Goal: Information Seeking & Learning: Learn about a topic

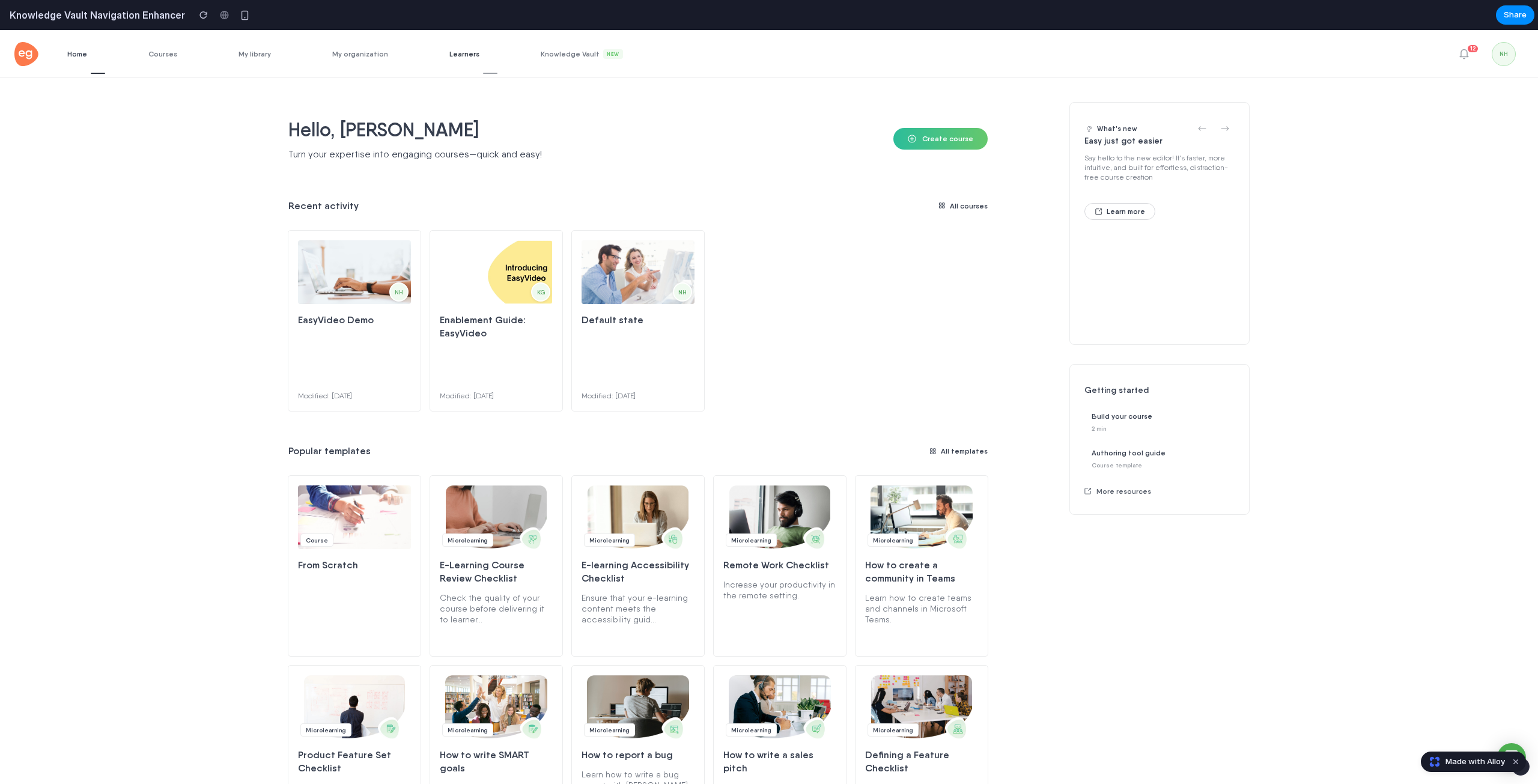
click at [456, 52] on span "Learners" at bounding box center [474, 53] width 48 height 9
click at [357, 54] on span "My organization" at bounding box center [369, 53] width 74 height 9
click at [245, 57] on span "My library" at bounding box center [264, 53] width 50 height 9
click at [162, 64] on link "Courses" at bounding box center [171, 53] width 47 height 47
click at [86, 64] on link "Home" at bounding box center [86, 53] width 38 height 47
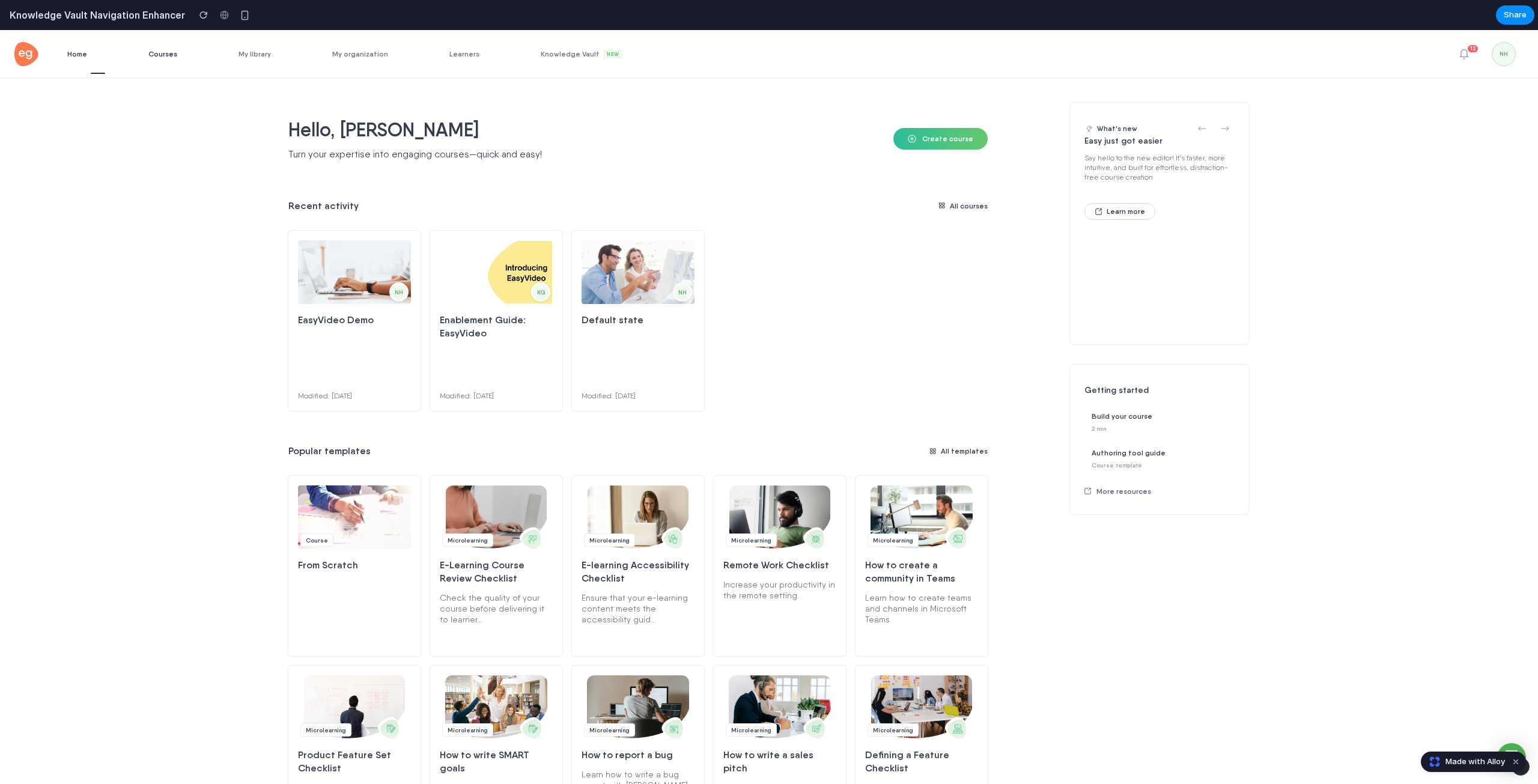
click at [166, 59] on link "Courses" at bounding box center [171, 53] width 47 height 47
drag, startPoint x: 215, startPoint y: 55, endPoint x: 289, endPoint y: 59, distance: 74.1
click at [216, 55] on ul "Home Courses My library My organization Learners Knowledge Vault New" at bounding box center [354, 53] width 574 height 47
click at [576, 57] on span "Knowledge Vault New" at bounding box center [591, 54] width 100 height 10
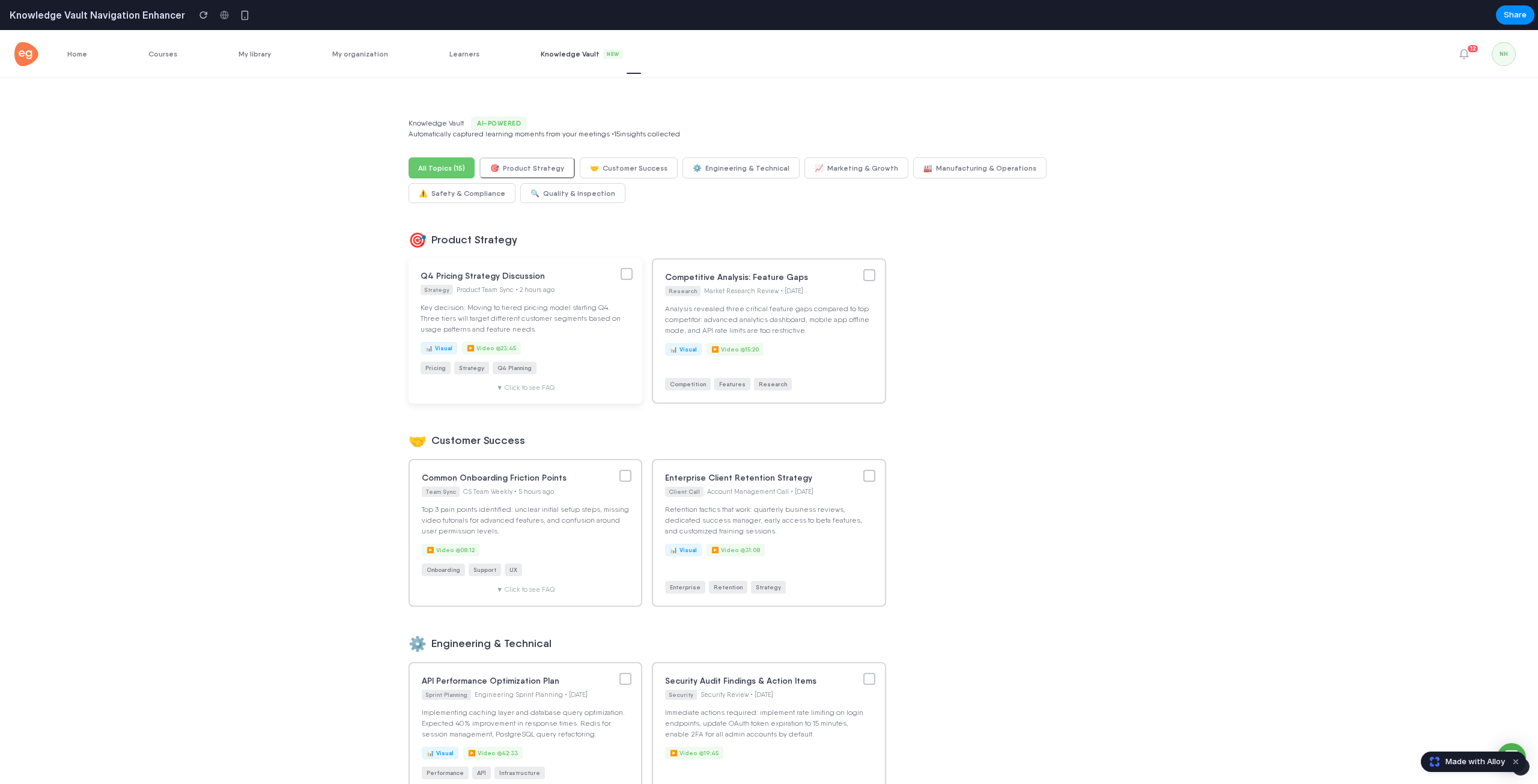
click at [518, 293] on span "Product Team Sync • 2 hours ago" at bounding box center [505, 290] width 98 height 8
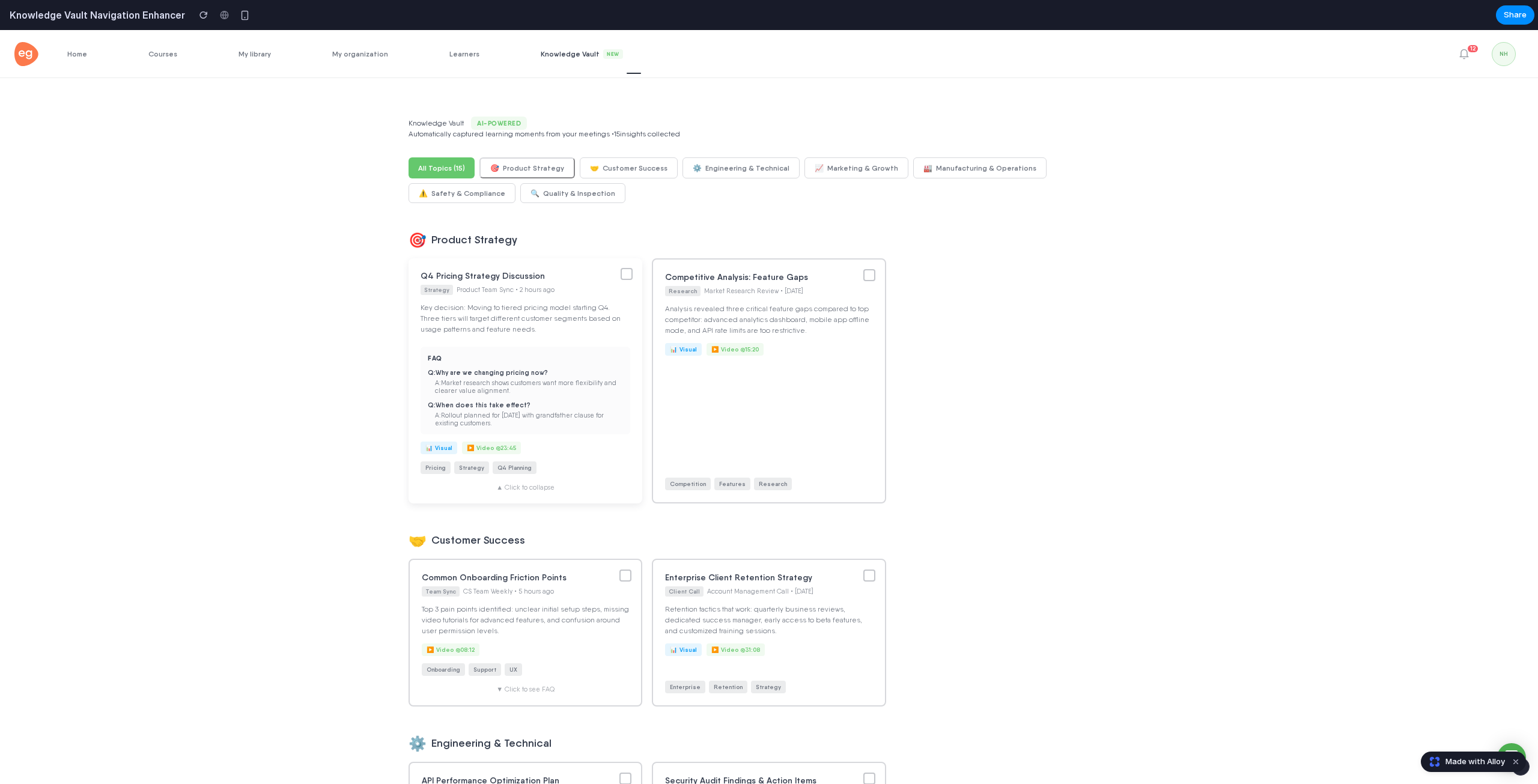
click at [518, 293] on span "Product Team Sync • 2 hours ago" at bounding box center [505, 290] width 98 height 8
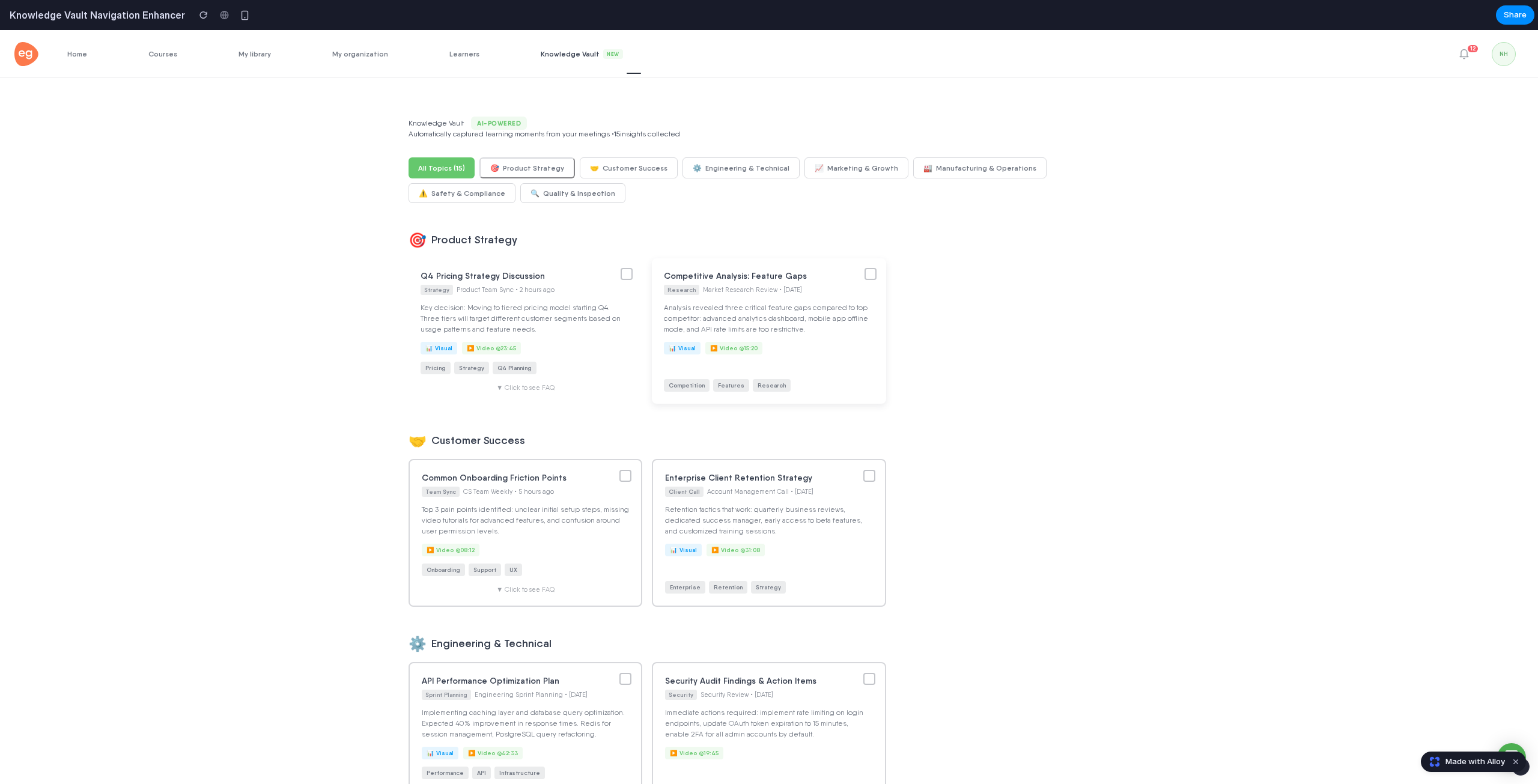
click at [742, 313] on p "Analysis revealed three critical feature gaps compared to top competitor: advan…" at bounding box center [769, 318] width 210 height 33
click at [695, 316] on p "Analysis revealed three critical feature gaps compared to top competitor: advan…" at bounding box center [769, 318] width 210 height 33
click at [556, 482] on h3 "Common Onboarding Friction Points" at bounding box center [516, 475] width 191 height 11
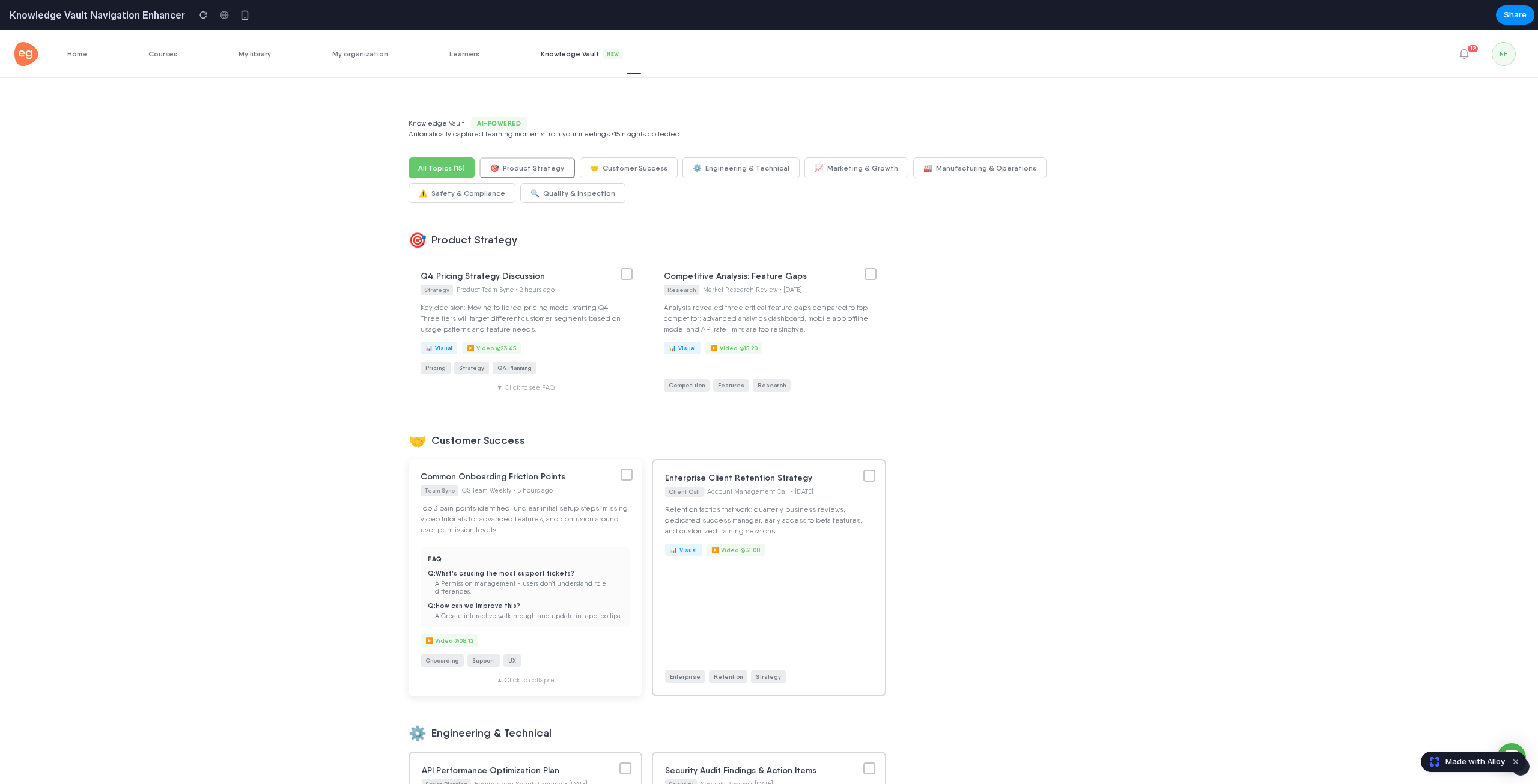
click at [548, 495] on div "Team Sync CS Team Weekly • 5 hours ago" at bounding box center [516, 490] width 191 height 11
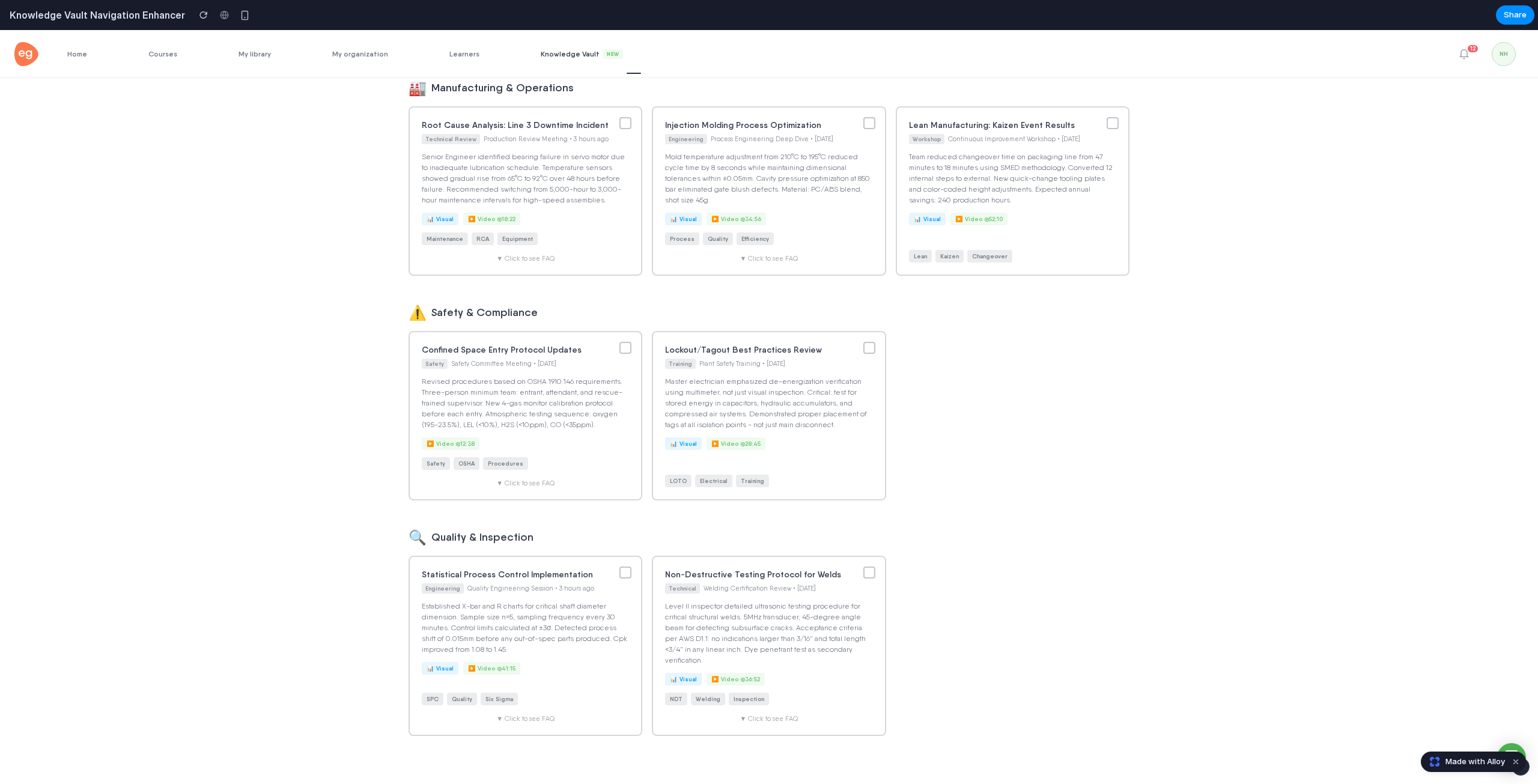
scroll to position [970, 0]
click at [542, 620] on p "Established X-bar and R charts for critical shaft diameter dimension. Sample si…" at bounding box center [525, 626] width 210 height 54
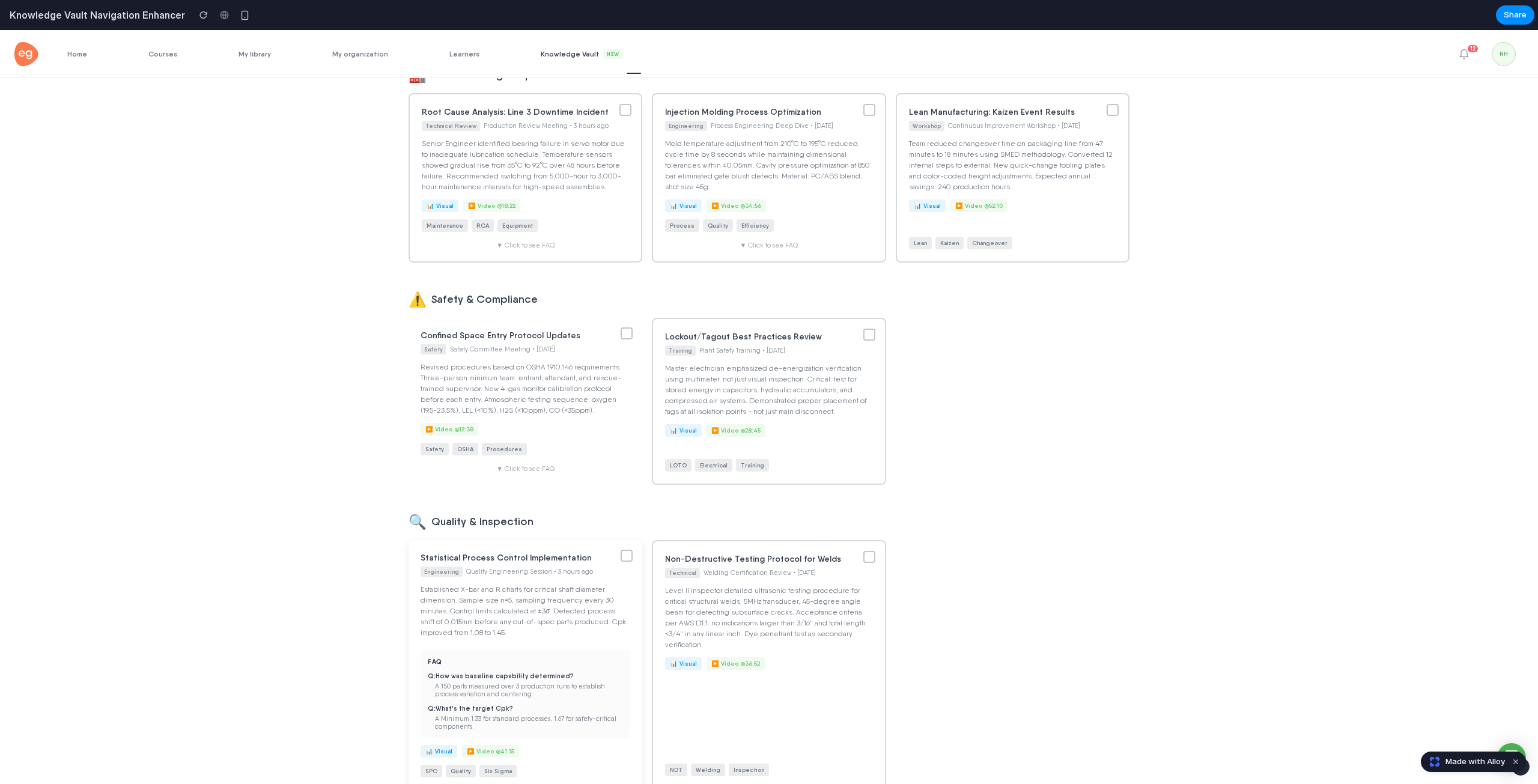
click at [542, 620] on p "Established X-bar and R charts for critical shaft diameter dimension. Sample si…" at bounding box center [525, 611] width 210 height 54
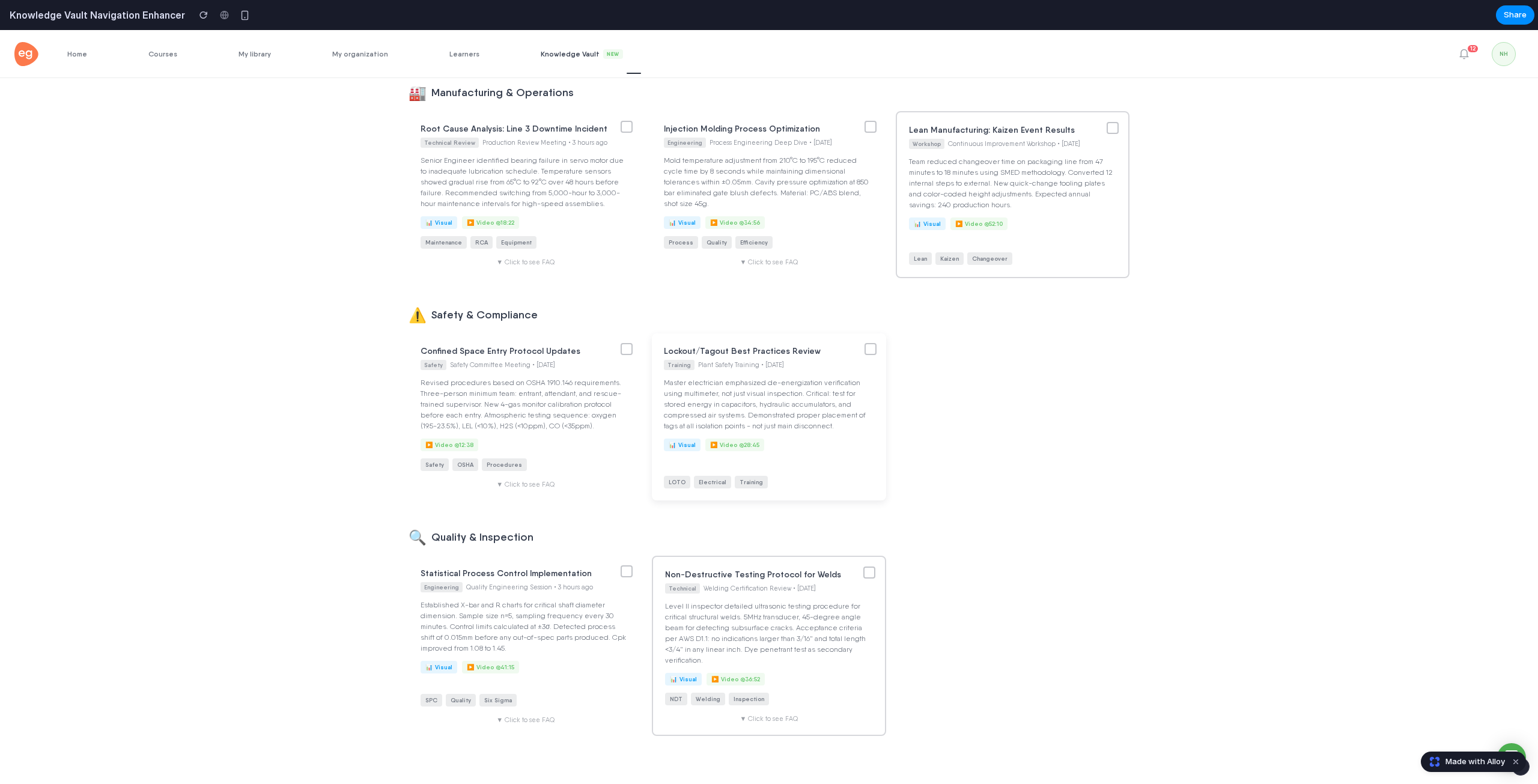
click at [867, 355] on div at bounding box center [870, 348] width 12 height 12
click at [625, 355] on div at bounding box center [627, 348] width 12 height 12
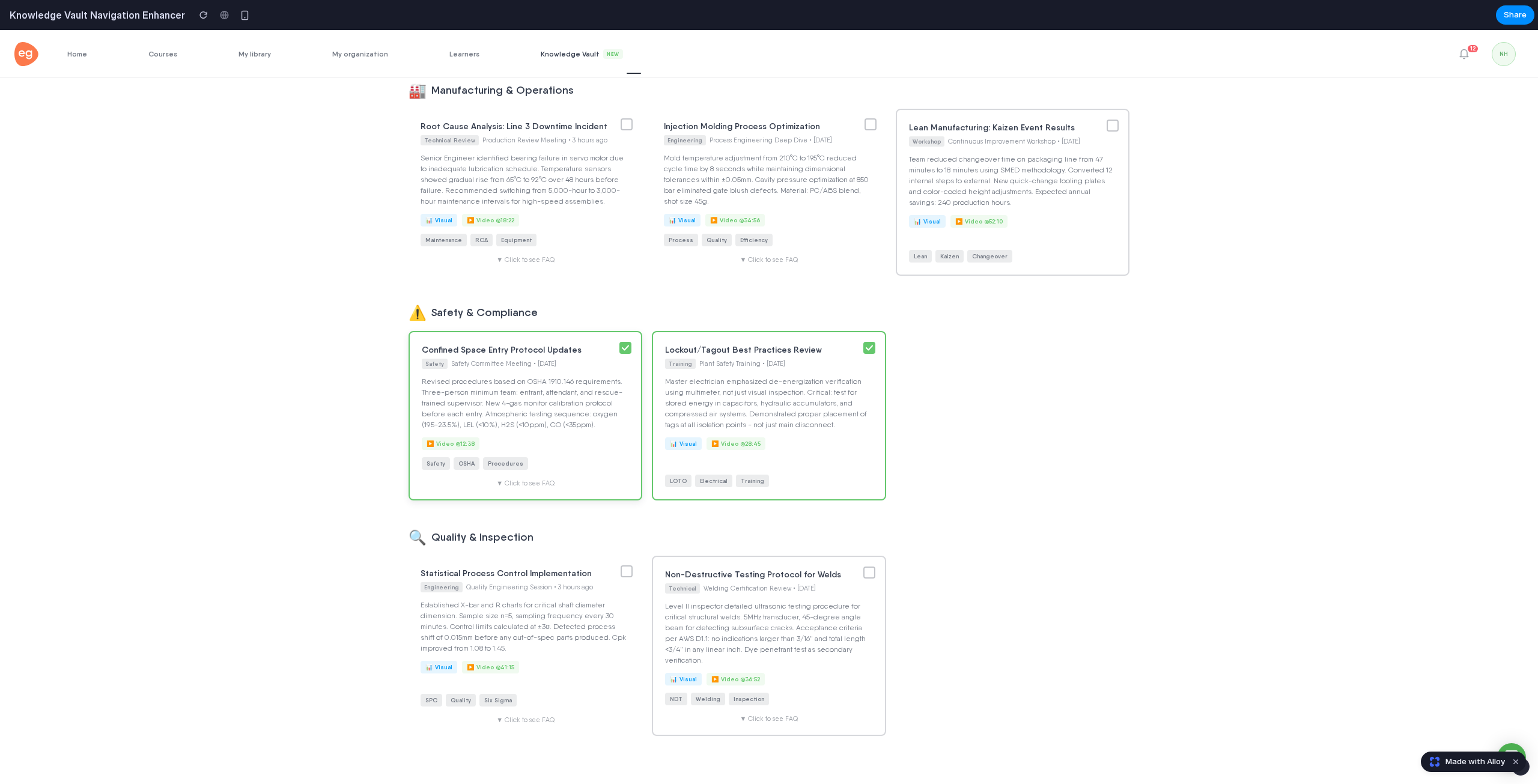
click at [537, 367] on span "Safety Committee Meeting • [DATE]" at bounding box center [503, 364] width 105 height 8
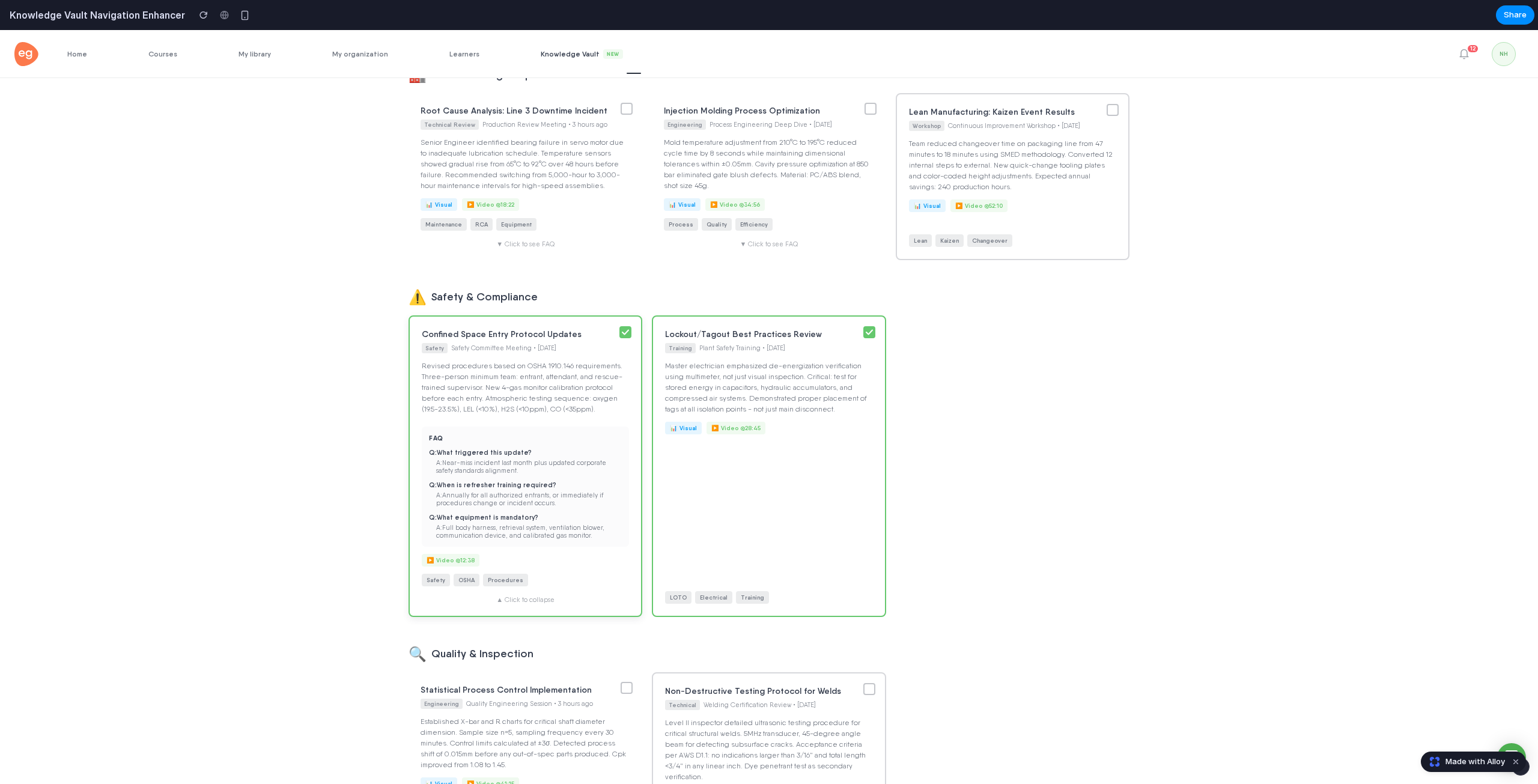
click at [594, 377] on div "Confined Space Entry Protocol Updates Safety Safety Committee Meeting • [DATE] …" at bounding box center [525, 466] width 234 height 301
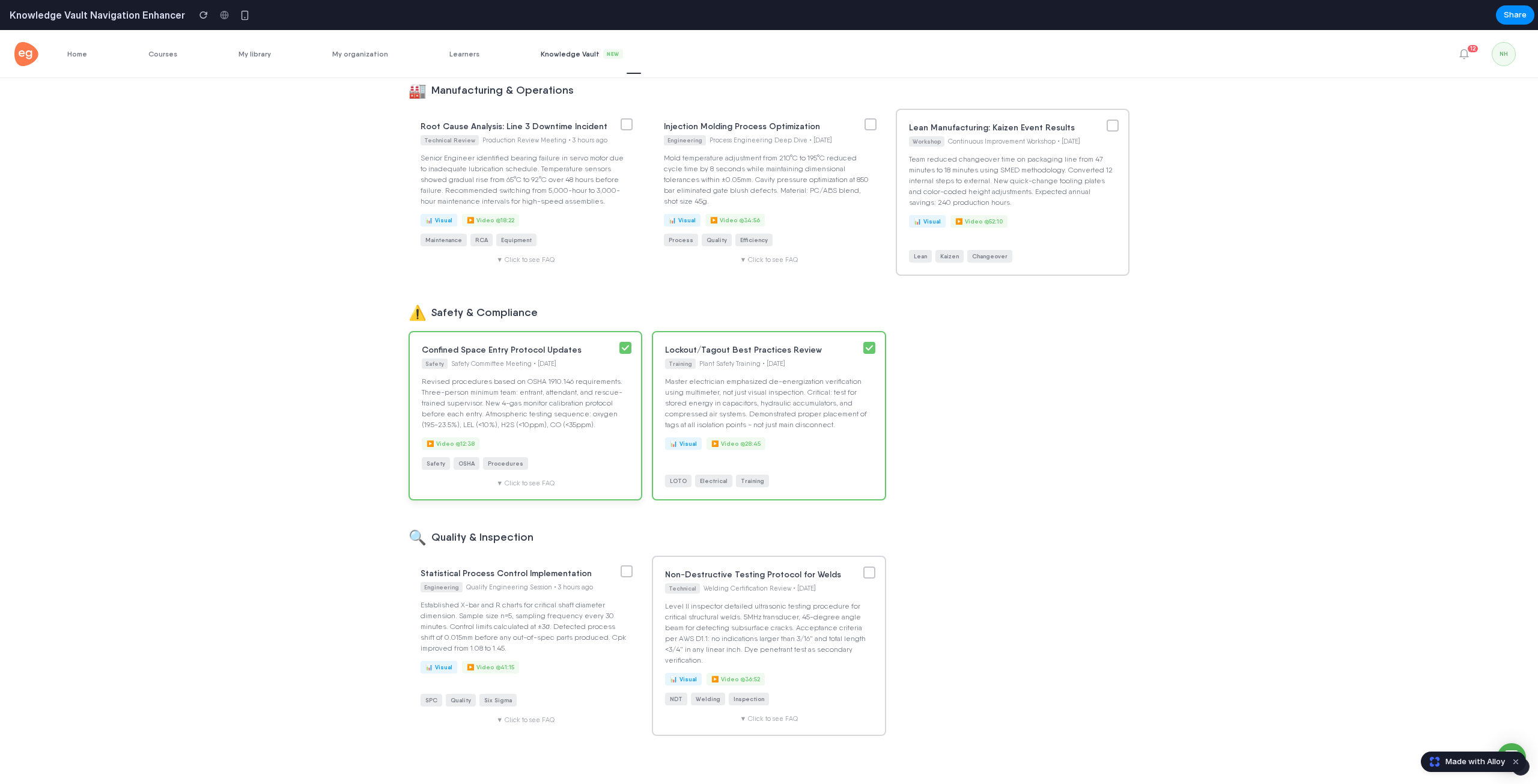
click at [620, 354] on div at bounding box center [626, 347] width 12 height 12
click at [622, 351] on div at bounding box center [626, 347] width 12 height 12
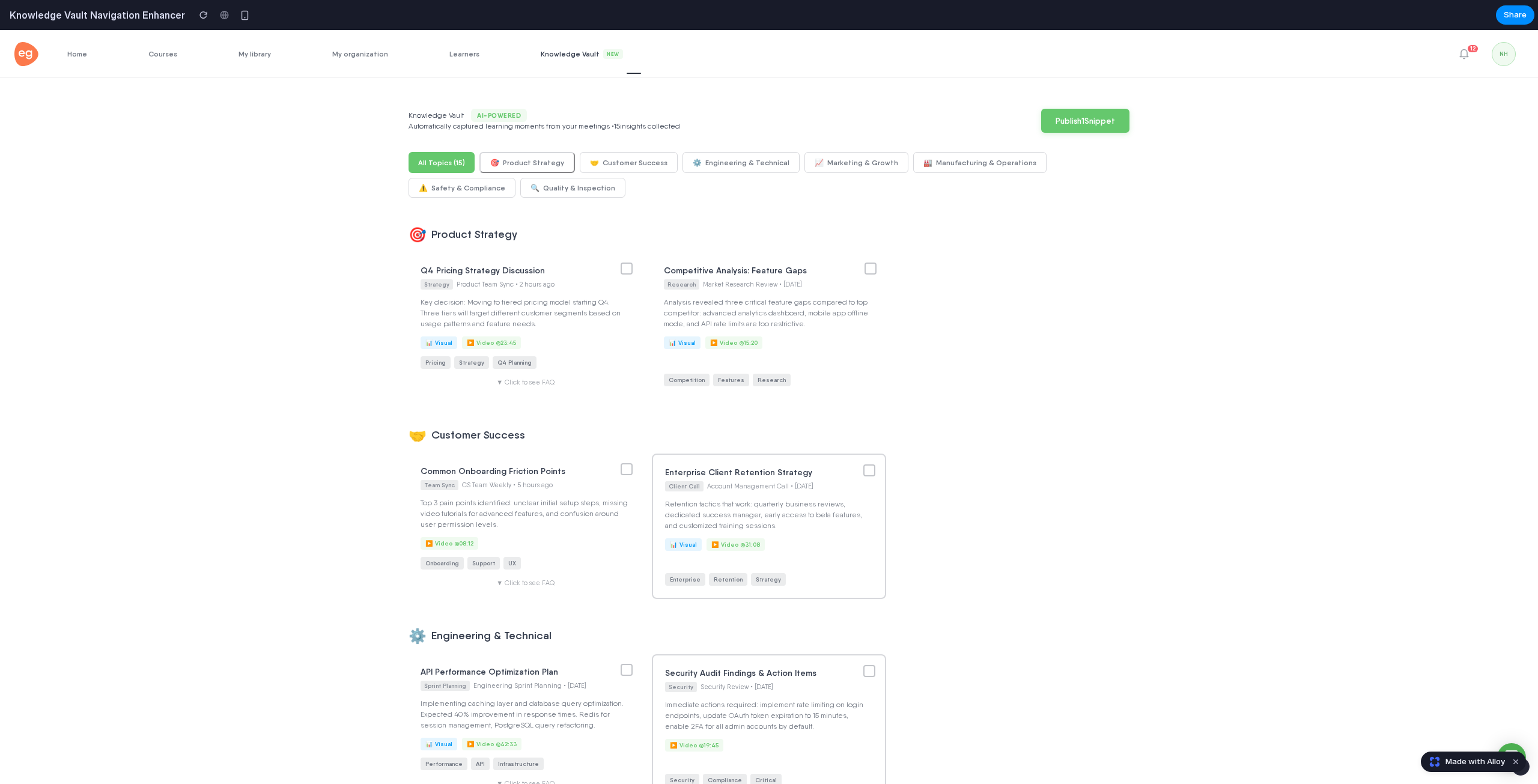
scroll to position [0, 0]
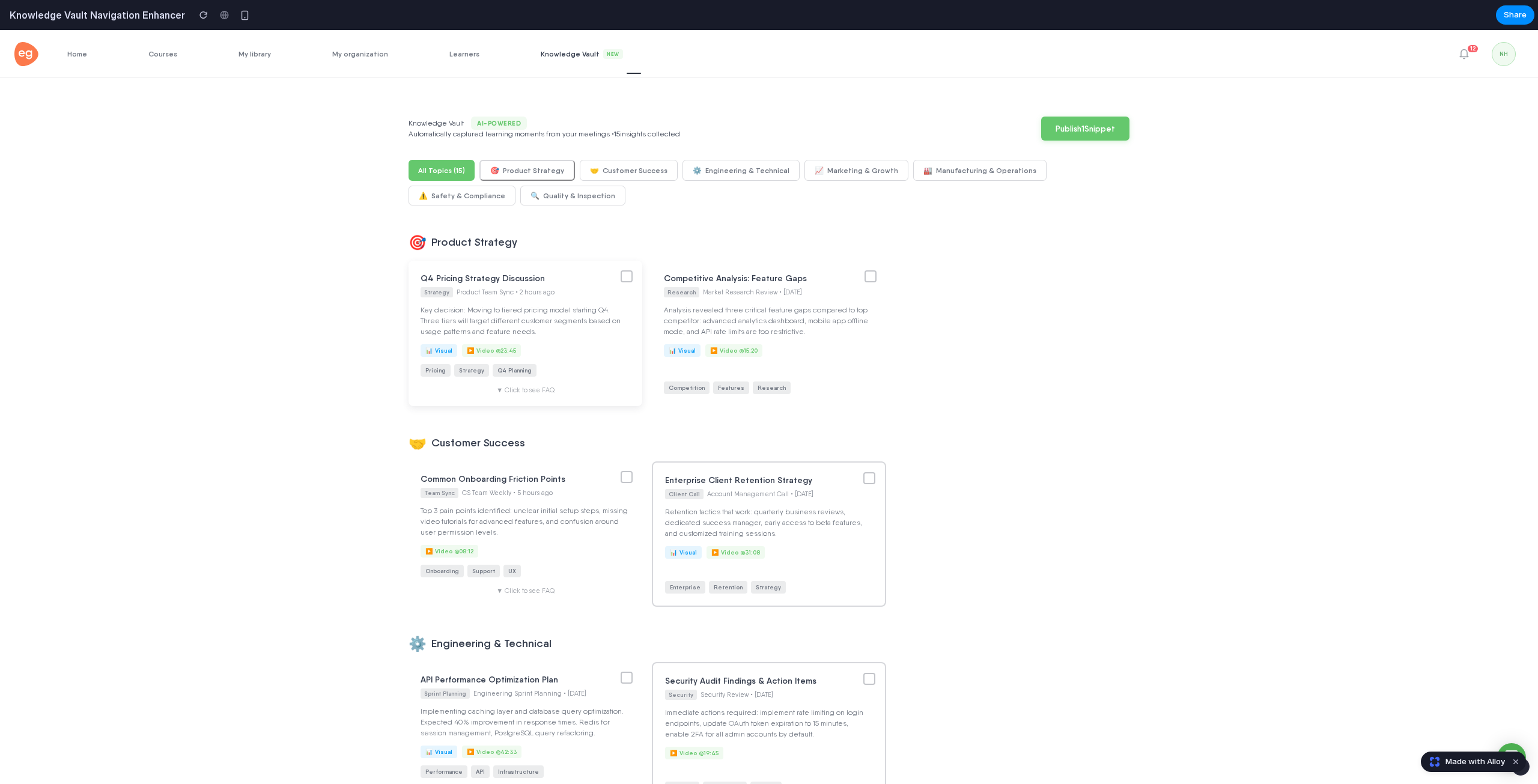
click at [627, 274] on div at bounding box center [627, 276] width 12 height 12
click at [535, 187] on div "All Topics ( 15 ) 🎯 Product Strategy 🤝 Customer Success ⚙️ Engineering & Techni…" at bounding box center [769, 182] width 721 height 45
click at [527, 163] on button "🎯 Product Strategy" at bounding box center [526, 170] width 95 height 21
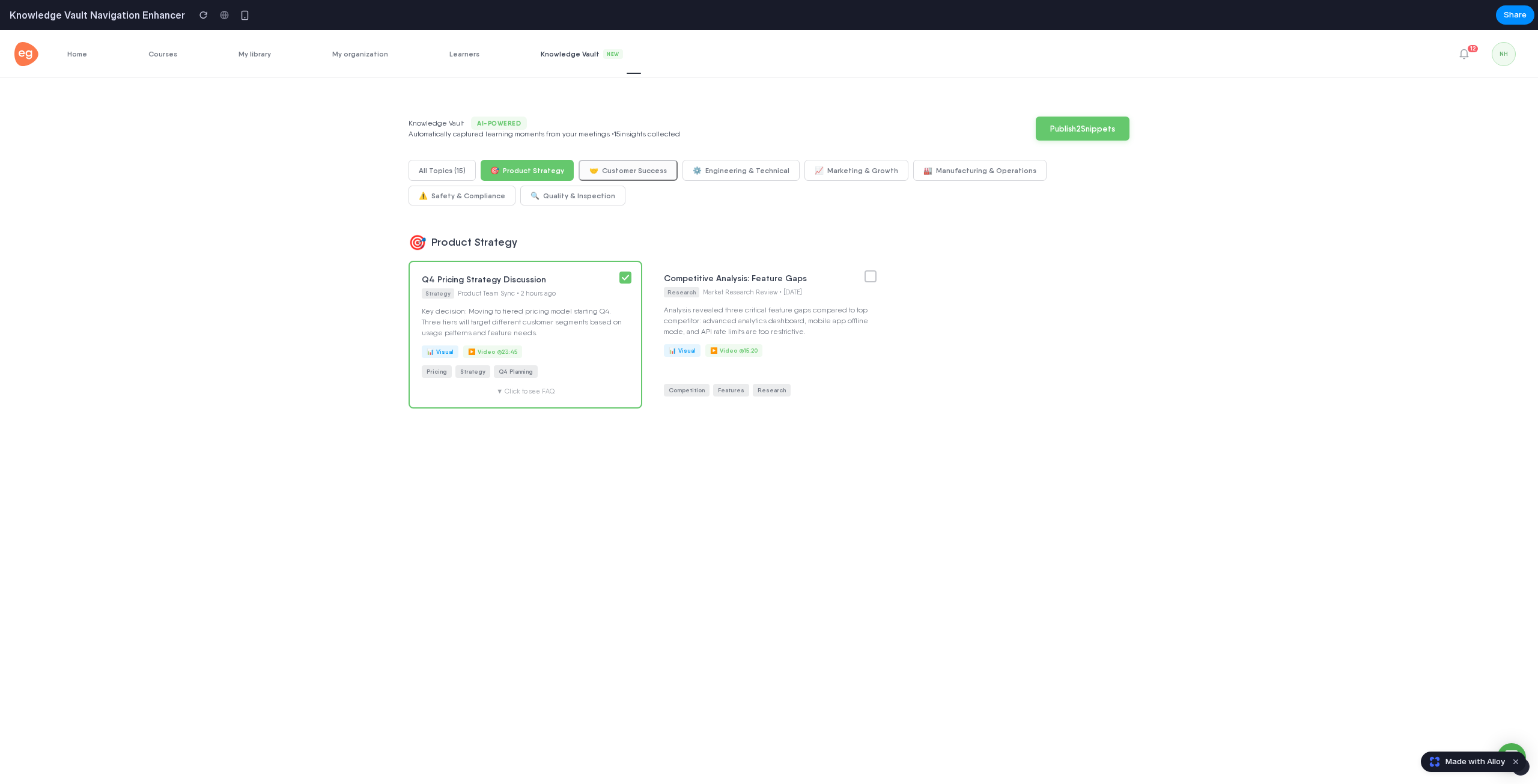
click at [592, 167] on button "🤝 Customer Success" at bounding box center [628, 170] width 99 height 21
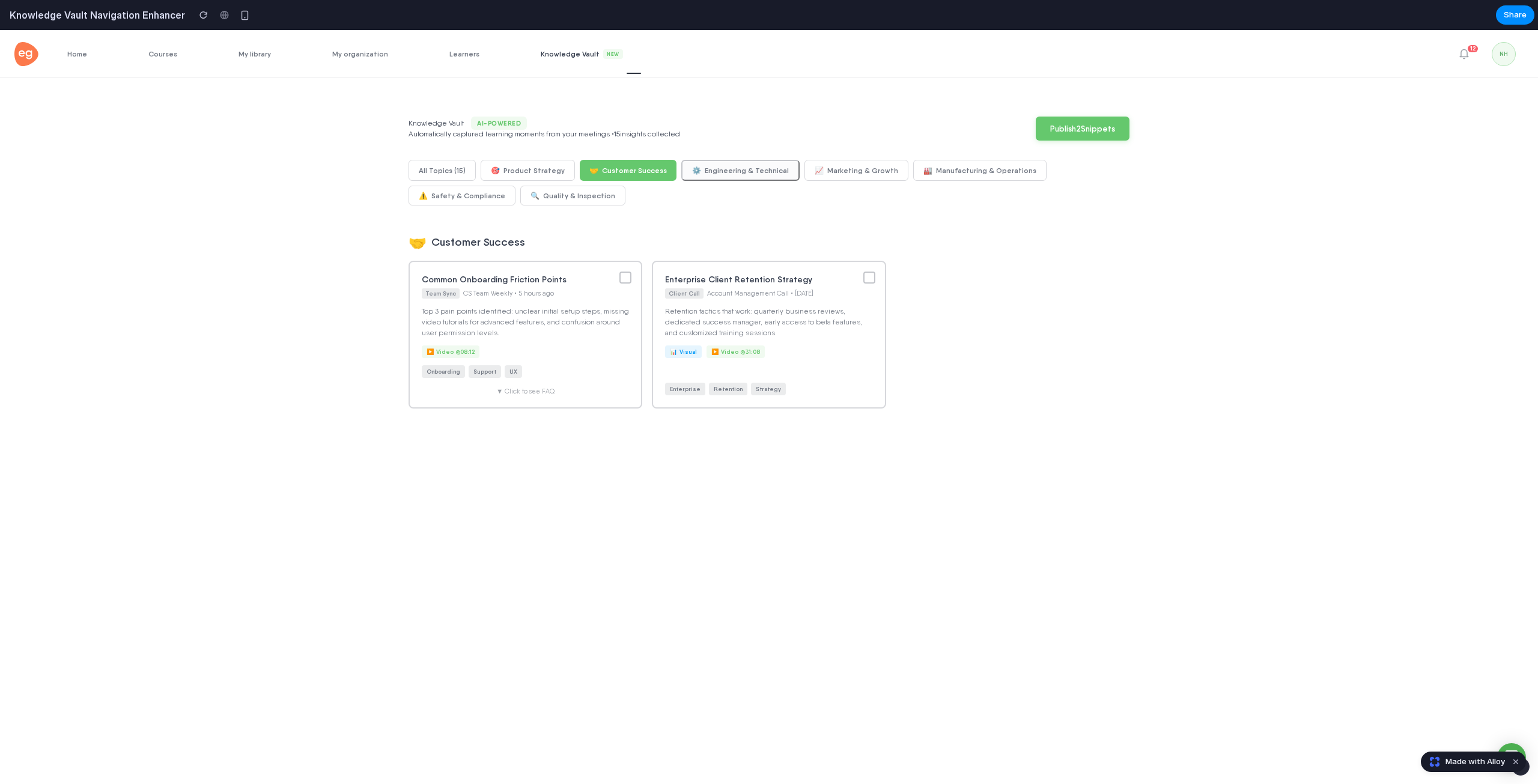
drag, startPoint x: 706, startPoint y: 165, endPoint x: 724, endPoint y: 165, distance: 18.0
click at [709, 165] on button "⚙️ Engineering & Technical" at bounding box center [740, 170] width 118 height 21
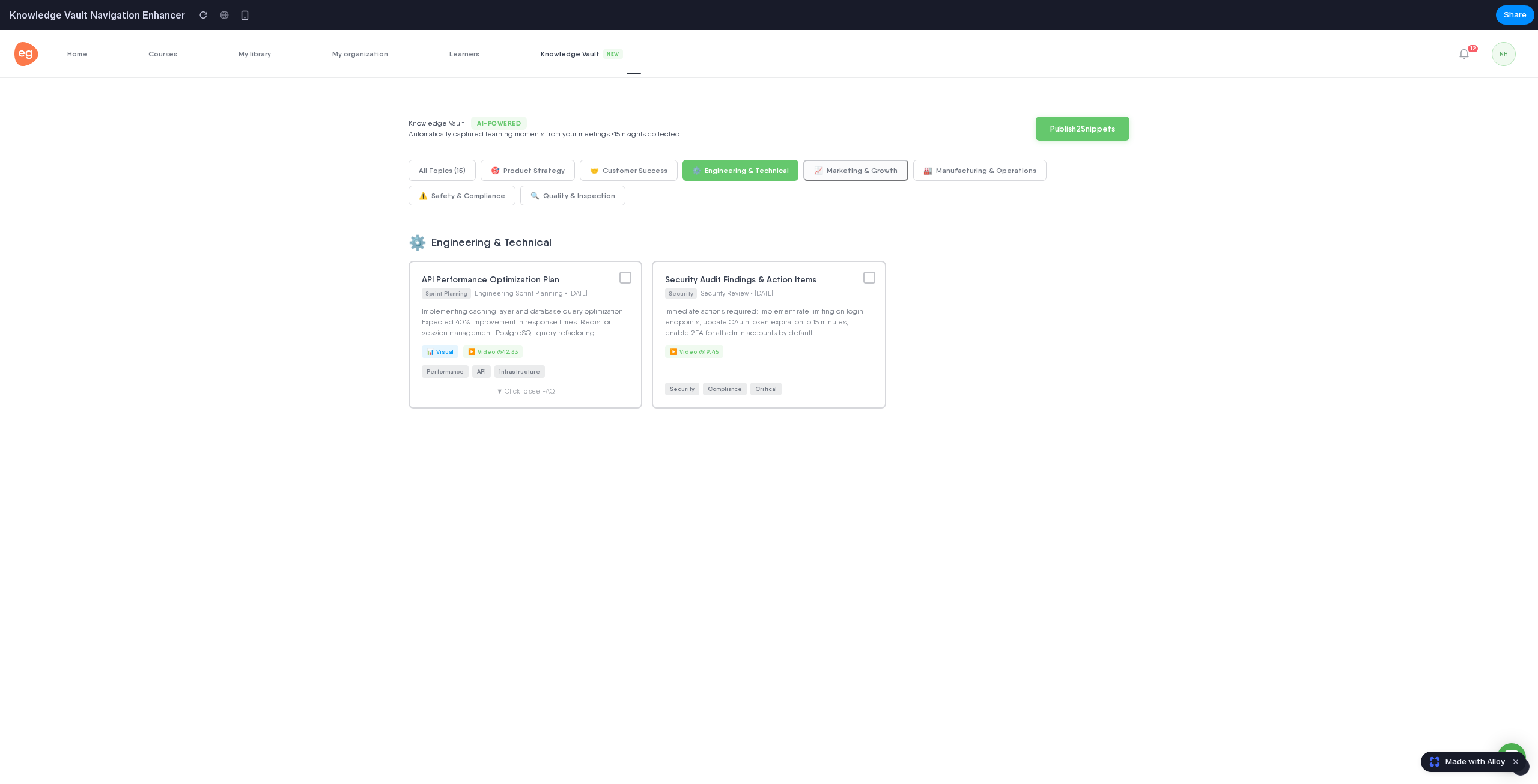
click at [846, 165] on button "📈 Marketing & Growth" at bounding box center [856, 170] width 105 height 21
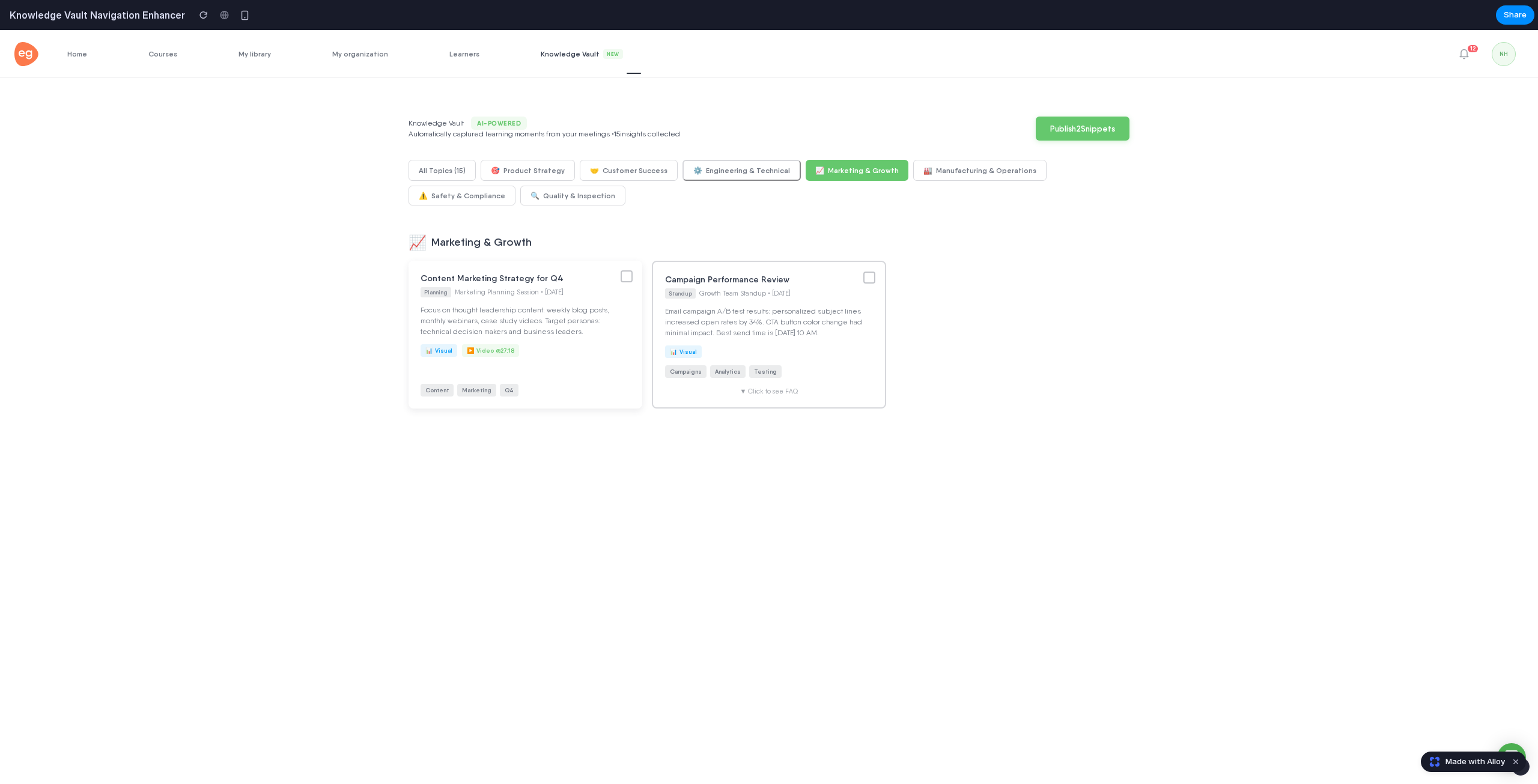
click at [624, 282] on div at bounding box center [627, 276] width 12 height 12
click at [866, 274] on div at bounding box center [870, 276] width 12 height 12
click at [622, 279] on icon at bounding box center [625, 279] width 7 height 6
click at [866, 279] on icon at bounding box center [869, 279] width 7 height 6
click at [1095, 126] on button "Publish 2 Snippet s" at bounding box center [1082, 127] width 93 height 24
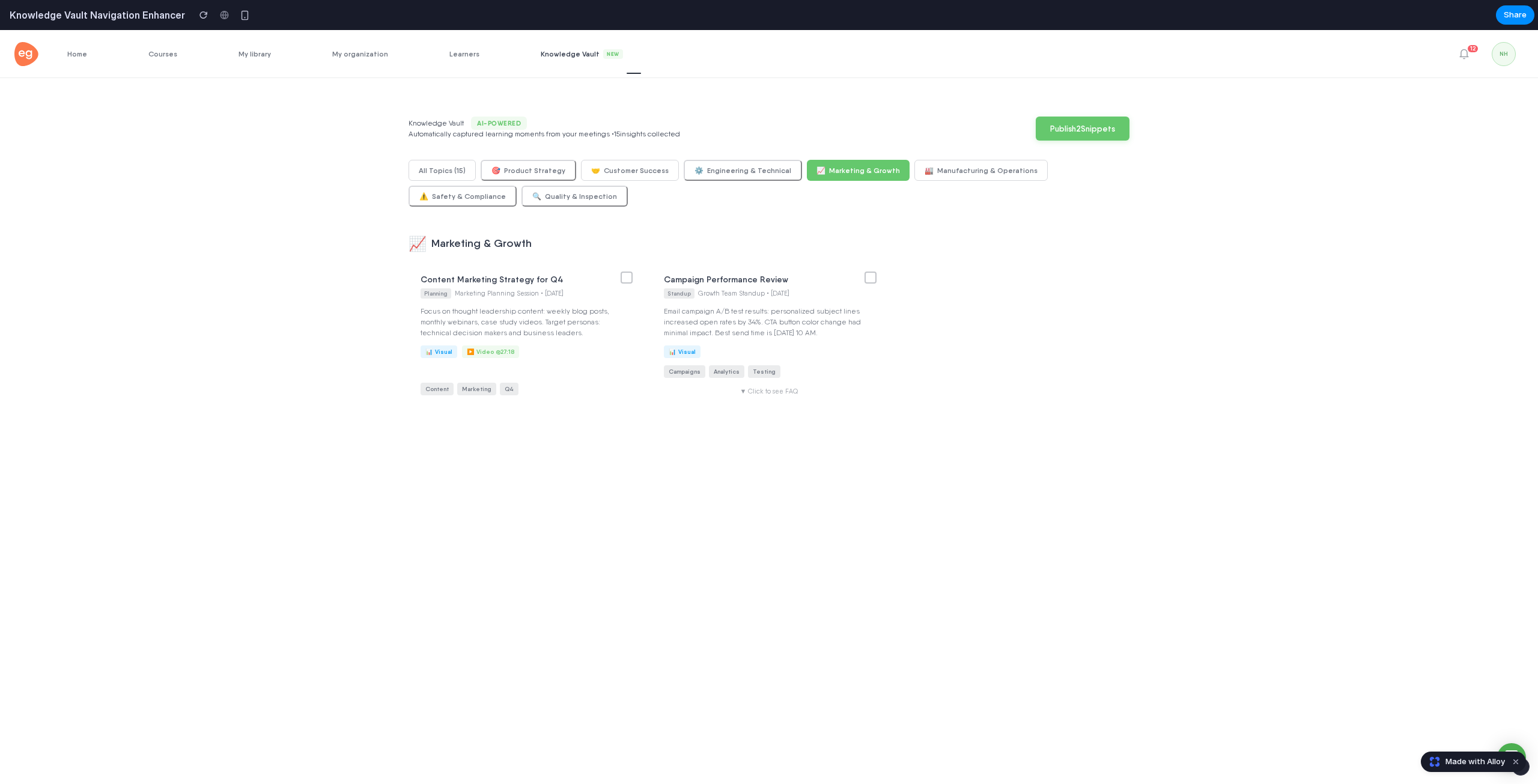
click at [500, 124] on span "AI-Powered" at bounding box center [499, 123] width 56 height 13
click at [529, 171] on button "🎯 Product Strategy" at bounding box center [527, 170] width 95 height 21
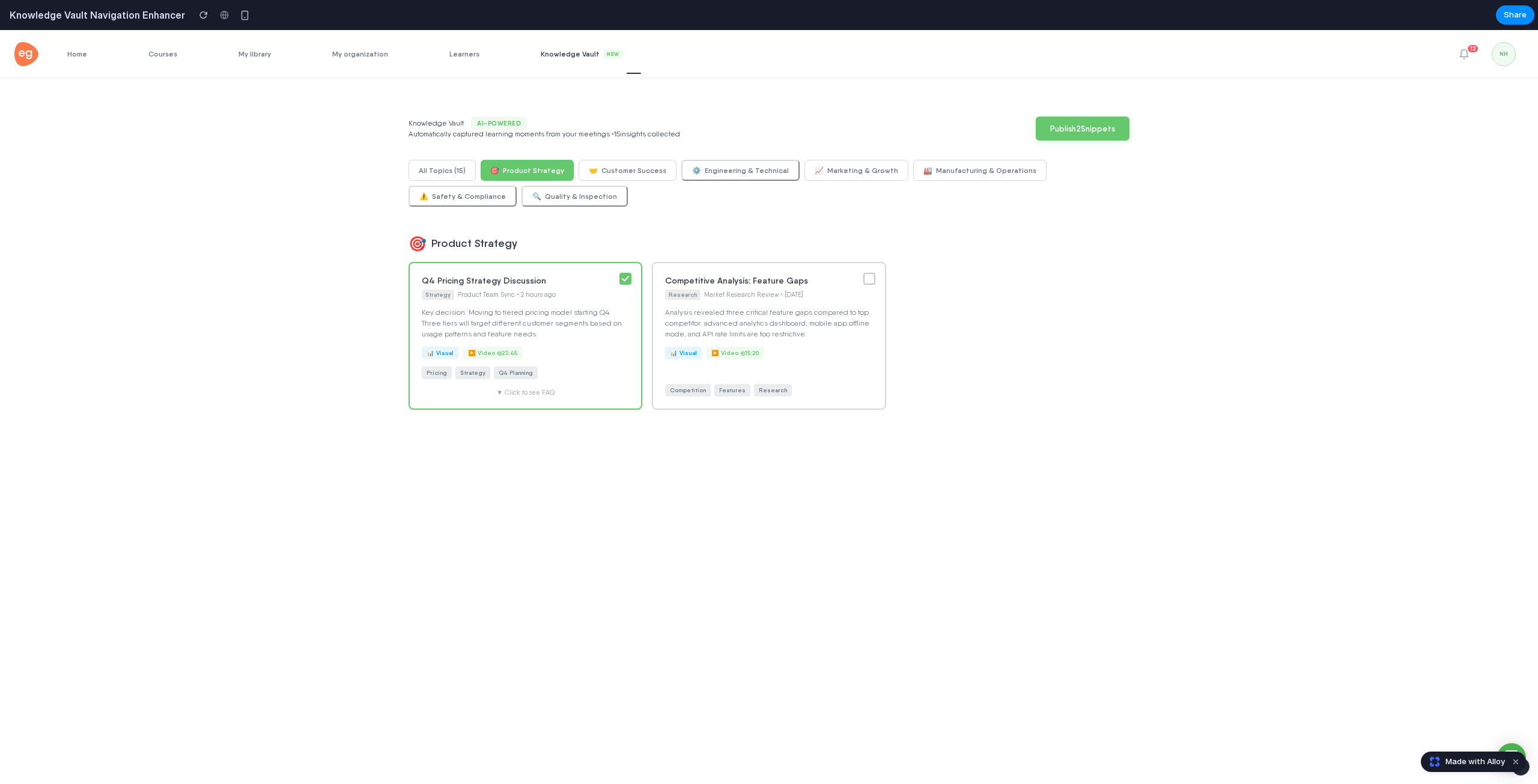
click at [470, 164] on div "All Topics ( 15 ) 🎯 Product Strategy 🤝 Customer Success ⚙️ Engineering & Techni…" at bounding box center [769, 183] width 721 height 47
click at [447, 167] on button "All Topics ( 15 )" at bounding box center [443, 170] width 68 height 21
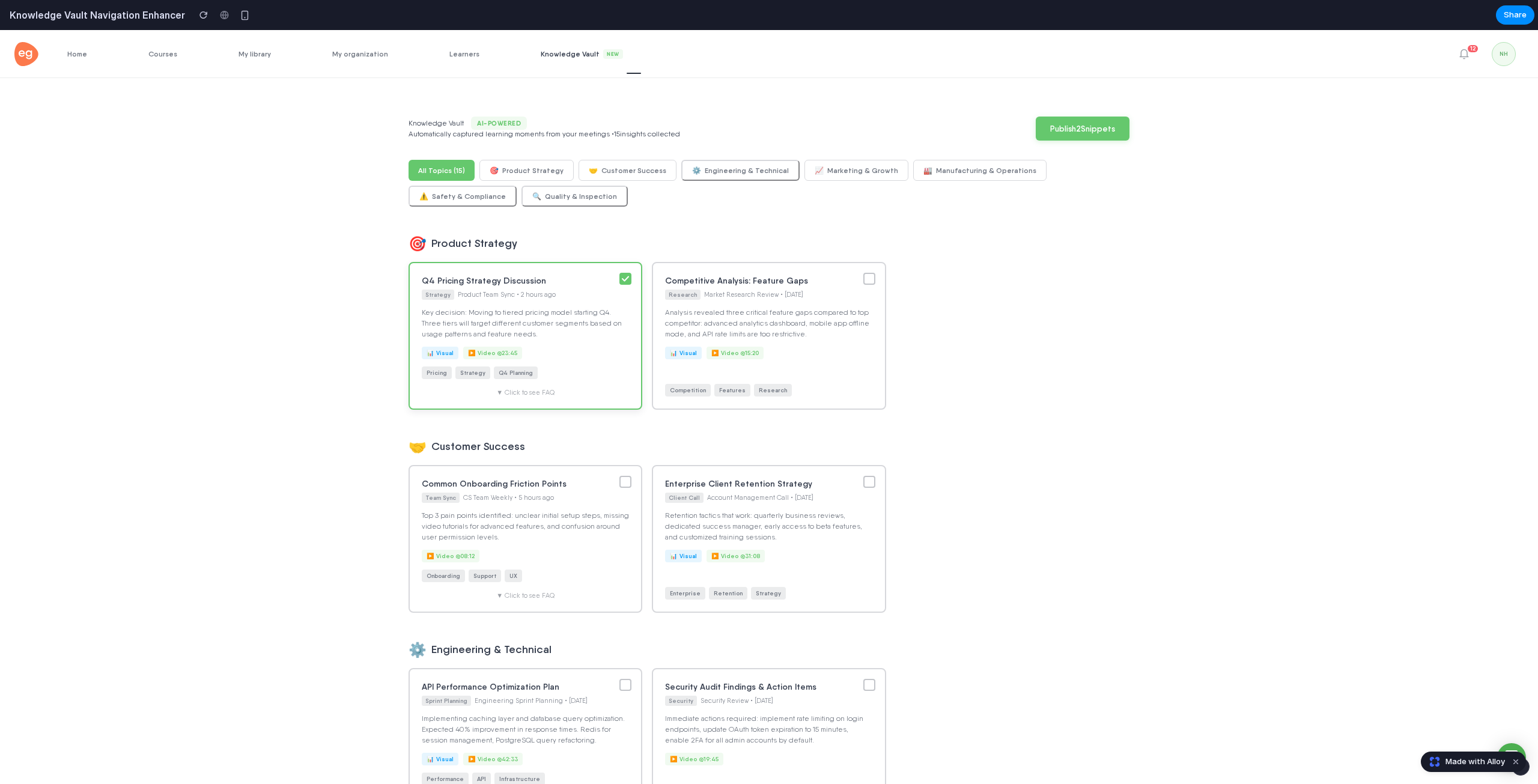
click at [623, 271] on div "Q4 Pricing Strategy Discussion Strategy Product Team Sync • 2 hours ago Key dec…" at bounding box center [525, 336] width 234 height 148
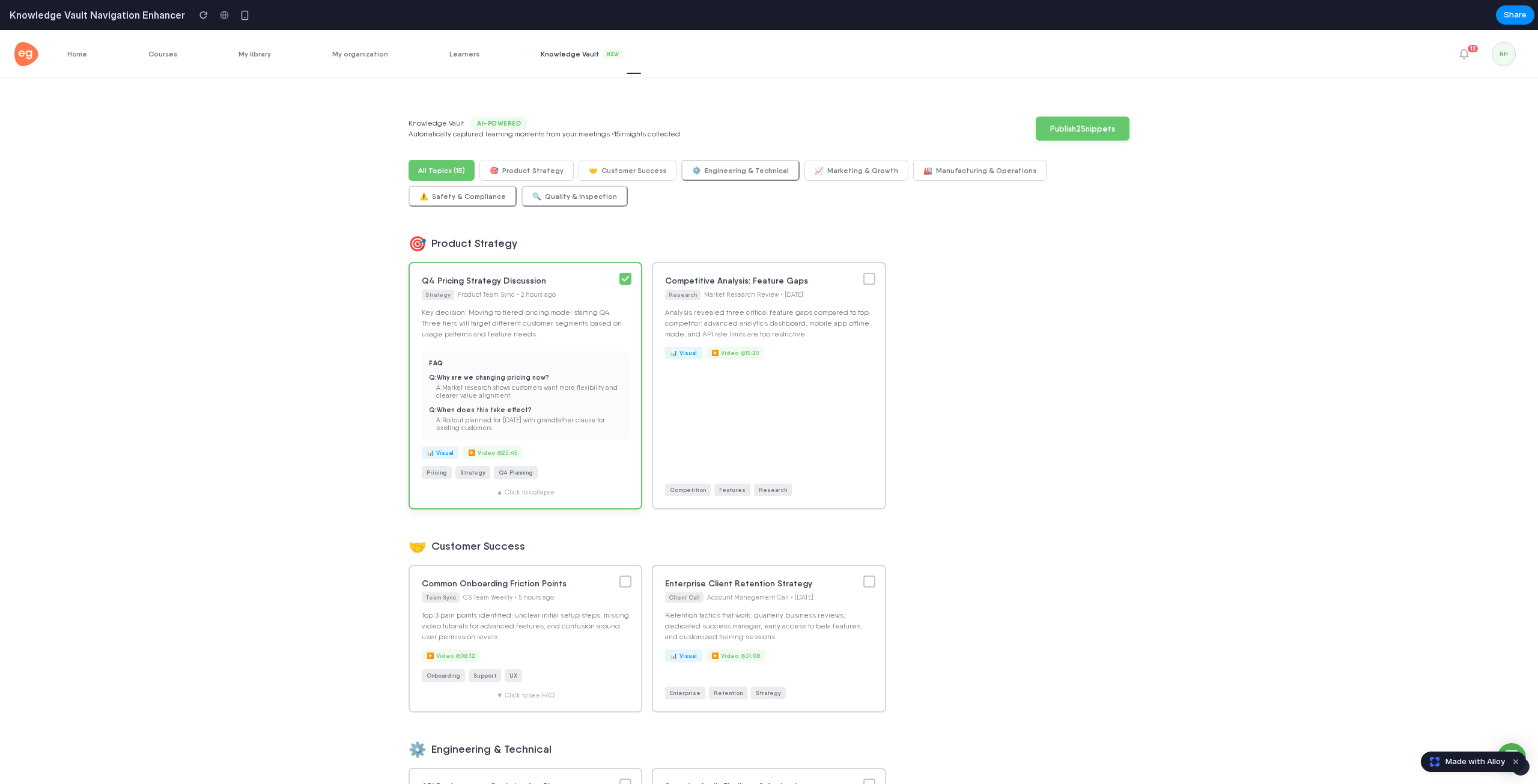
click at [620, 279] on div at bounding box center [626, 278] width 12 height 12
click at [553, 279] on h3 "Q4 Pricing Strategy Discussion" at bounding box center [515, 280] width 188 height 11
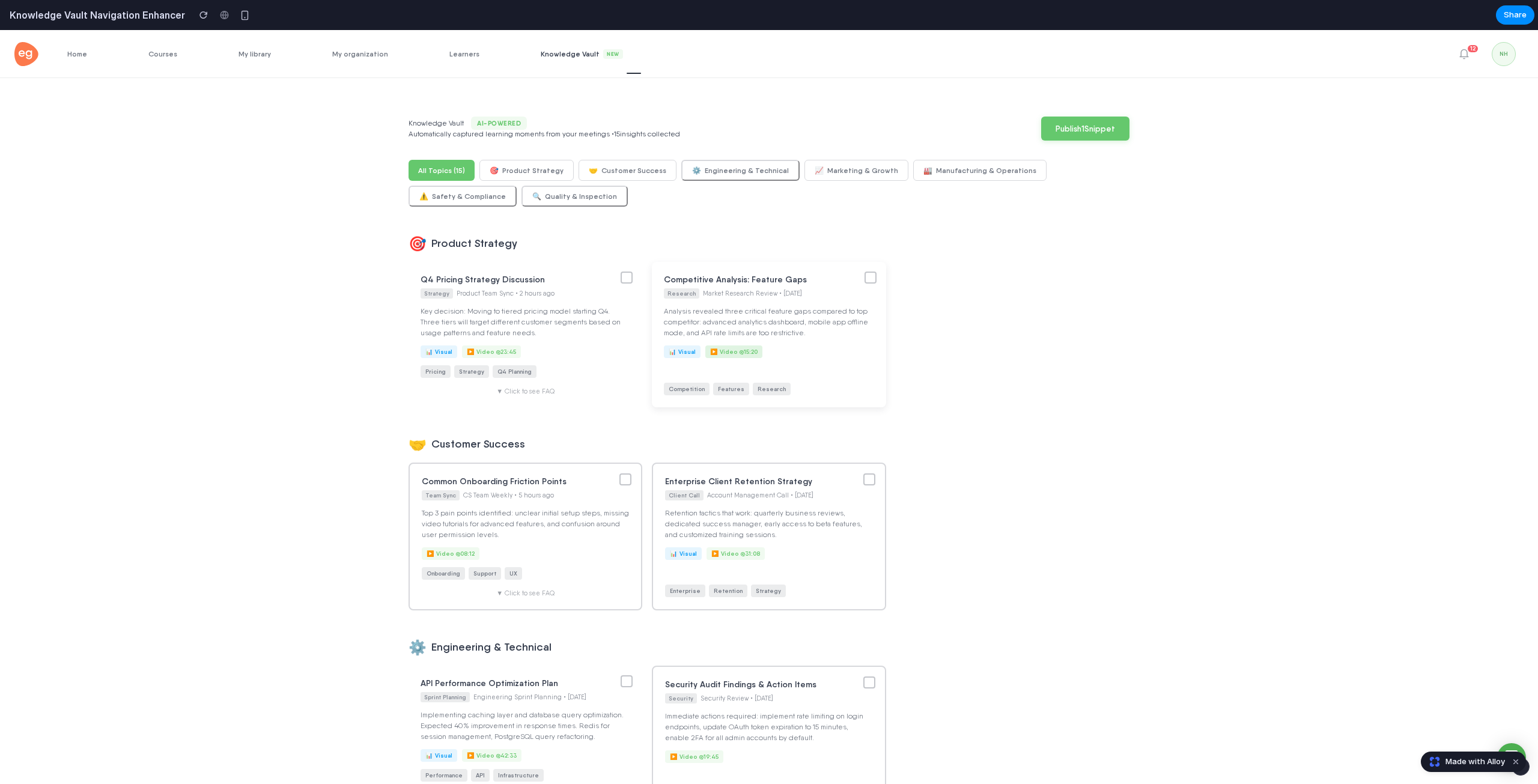
click at [717, 352] on div "▶️ Video @ 15:20" at bounding box center [733, 351] width 57 height 13
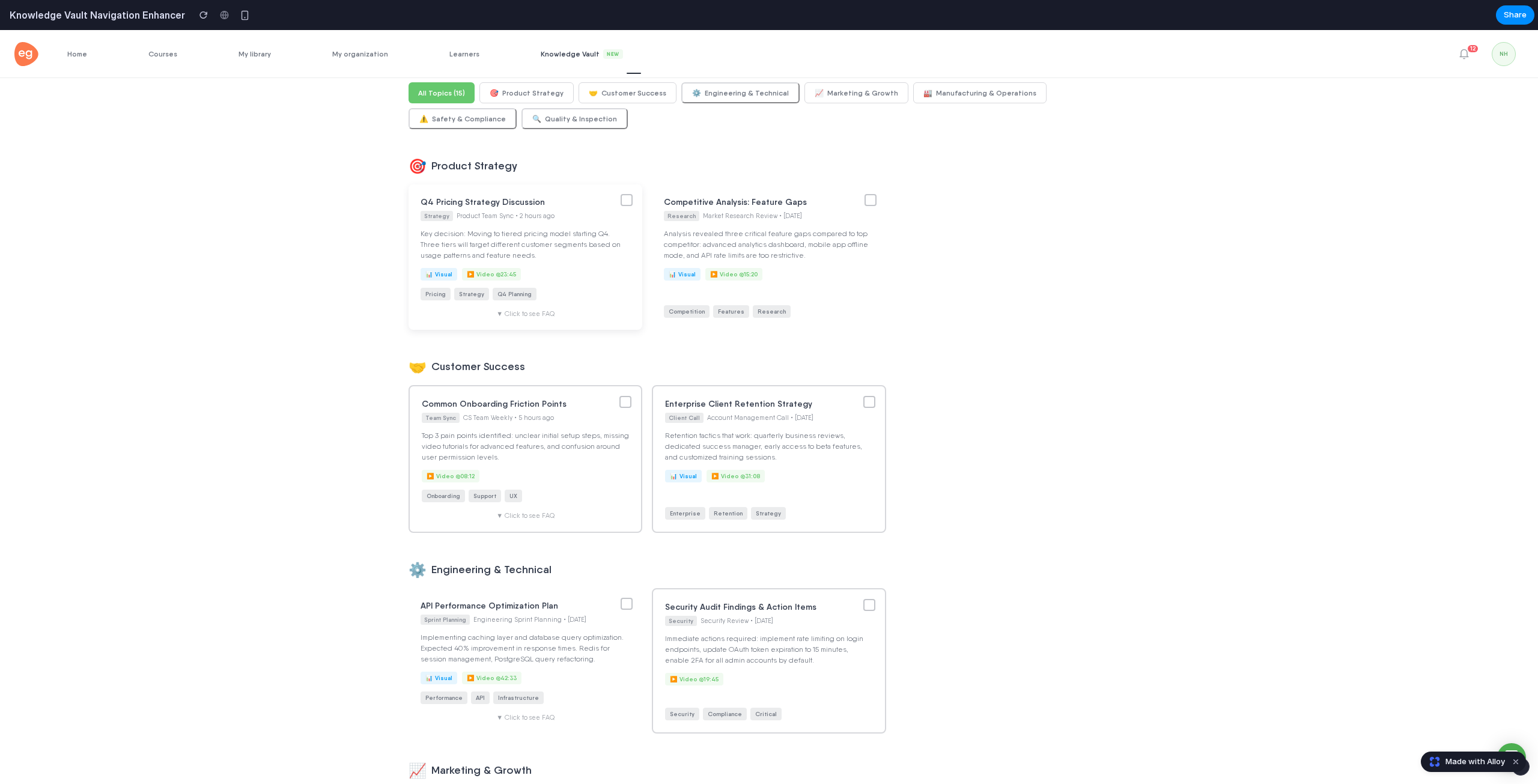
scroll to position [420, 0]
